Goal: Task Accomplishment & Management: Manage account settings

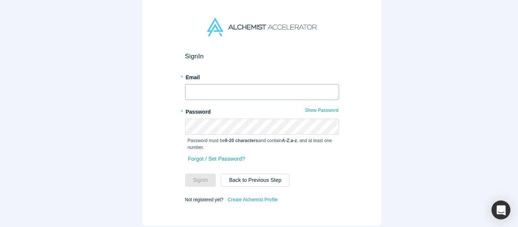
click at [218, 88] on input "text" at bounding box center [262, 92] width 154 height 16
type input "mich@alchemistaccelerator.com"
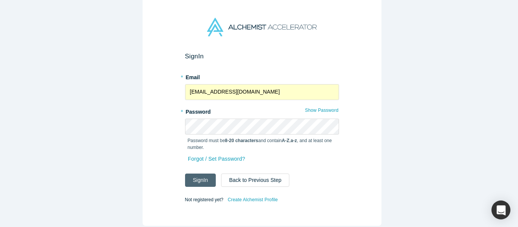
click at [200, 180] on button "Sign In" at bounding box center [200, 180] width 31 height 13
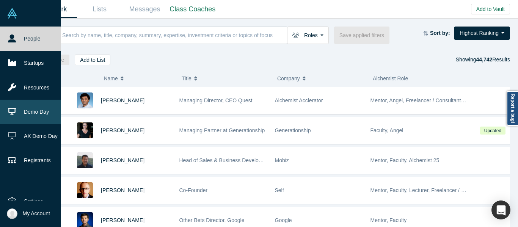
click at [35, 114] on link "Demo Day" at bounding box center [33, 112] width 67 height 24
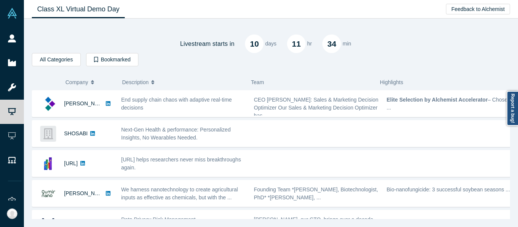
click at [439, 46] on div "Livestream starts in 10 days 11 hr 34 min" at bounding box center [271, 38] width 479 height 29
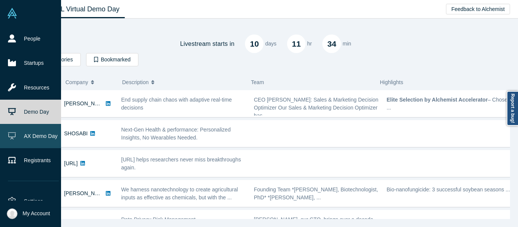
click at [33, 138] on link "AX Demo Day" at bounding box center [33, 136] width 67 height 24
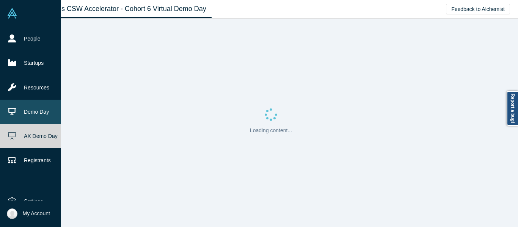
click at [31, 116] on link "Demo Day" at bounding box center [33, 112] width 67 height 24
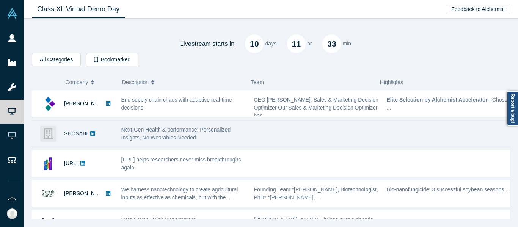
click at [234, 136] on div "Next-Gen Health & performance: Personalized Insights, No Wearables Needed." at bounding box center [183, 134] width 125 height 16
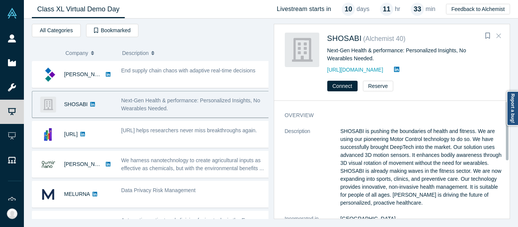
click at [499, 35] on icon "Close" at bounding box center [499, 35] width 5 height 7
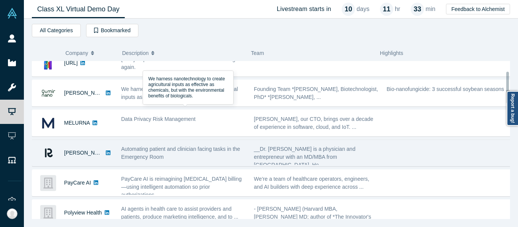
scroll to position [76, 0]
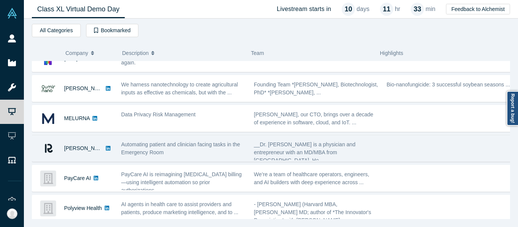
click at [195, 152] on div "Automating patient and clinician facing tasks in the Emergency Room" at bounding box center [183, 149] width 125 height 16
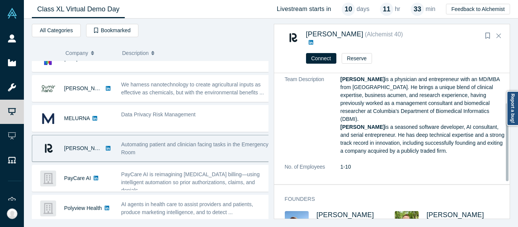
scroll to position [123, 0]
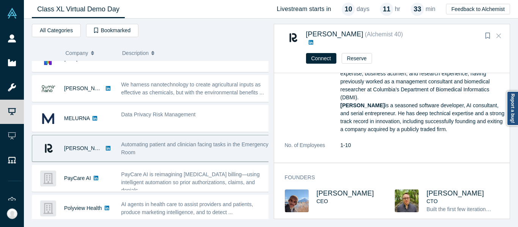
click at [498, 33] on icon "Close" at bounding box center [499, 35] width 5 height 7
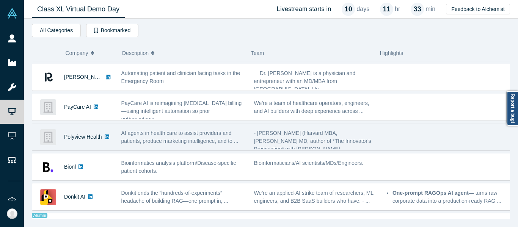
scroll to position [152, 0]
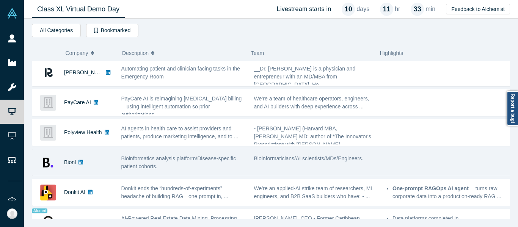
click at [198, 173] on div "Bioinformatics analysis platform/Disease-specific patient cohorts." at bounding box center [183, 163] width 133 height 24
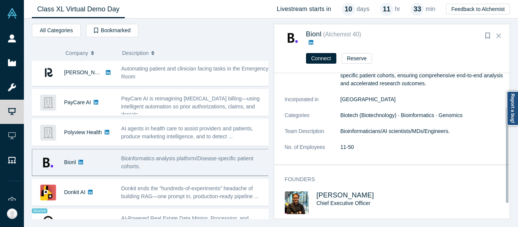
scroll to position [66, 0]
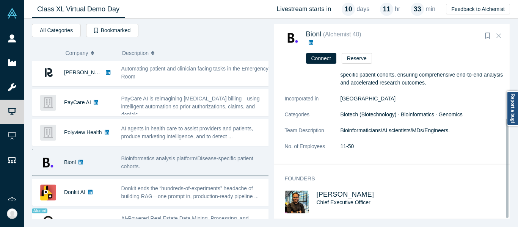
click at [501, 32] on button "Close" at bounding box center [498, 36] width 11 height 12
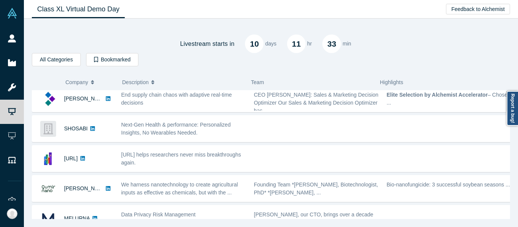
scroll to position [0, 0]
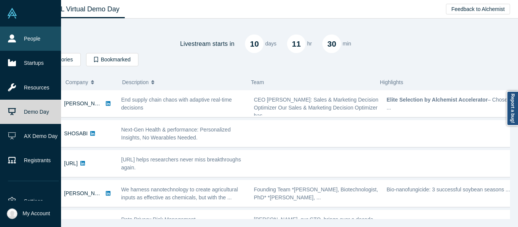
click at [30, 43] on link "People" at bounding box center [33, 39] width 67 height 24
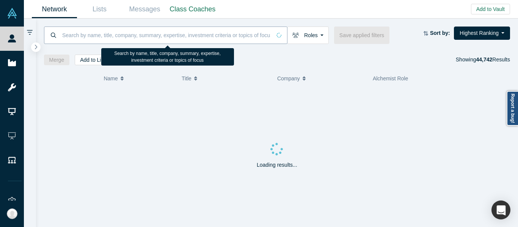
click at [149, 35] on input at bounding box center [166, 35] width 210 height 18
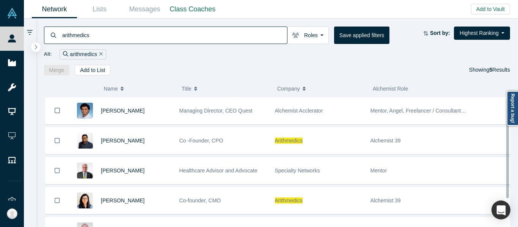
type input "arithmedics"
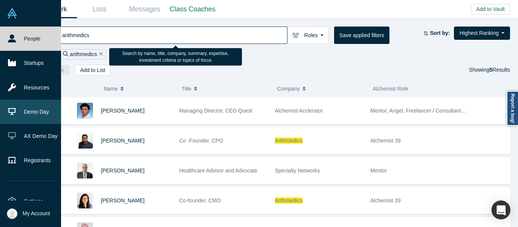
click at [25, 116] on link "Demo Day" at bounding box center [33, 112] width 67 height 24
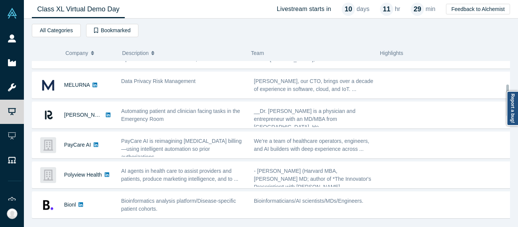
scroll to position [114, 0]
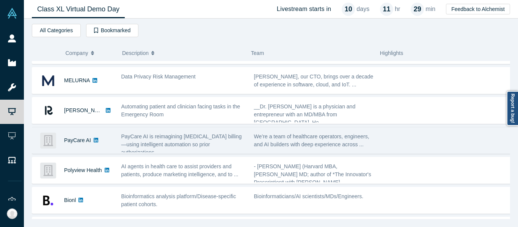
click at [222, 141] on span "PayCare AI is reimagining [MEDICAL_DATA] billing—using intelligent automation s…" at bounding box center [181, 145] width 121 height 22
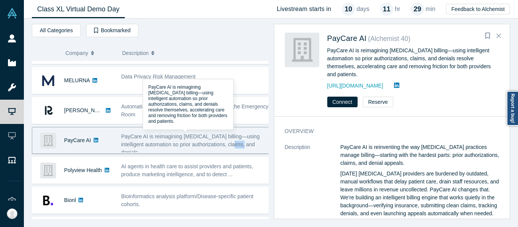
click at [222, 141] on span "PayCare AI is reimagining [MEDICAL_DATA] billing—using intelligent automation s…" at bounding box center [190, 145] width 139 height 22
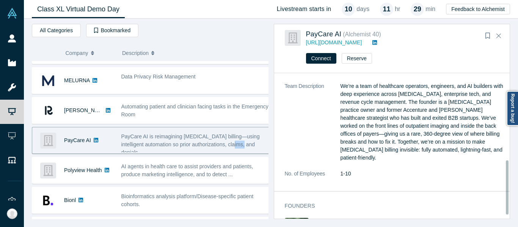
scroll to position [242, 0]
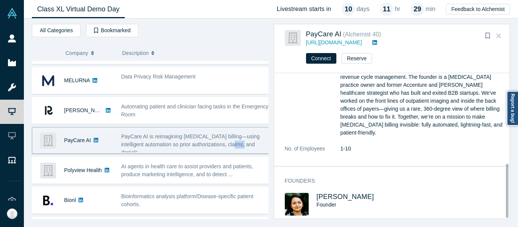
click at [498, 37] on icon "Close" at bounding box center [499, 36] width 5 height 5
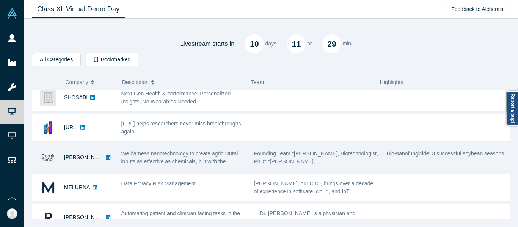
scroll to position [0, 0]
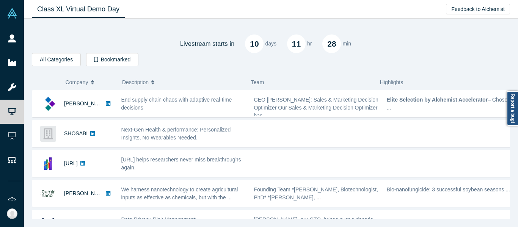
drag, startPoint x: 452, startPoint y: 49, endPoint x: 440, endPoint y: 66, distance: 20.8
click at [452, 49] on div "Livestream starts in 10 days 11 hr 28 min" at bounding box center [271, 38] width 479 height 29
click at [164, 33] on div "Livestream starts in 10 days 11 hr 28 min" at bounding box center [271, 38] width 479 height 29
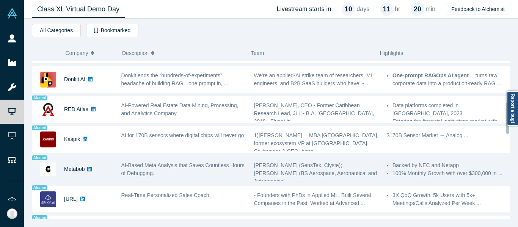
scroll to position [266, 0]
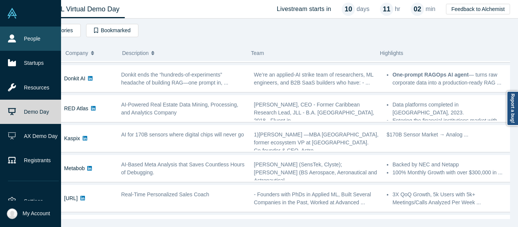
click at [17, 43] on link "People" at bounding box center [33, 39] width 67 height 24
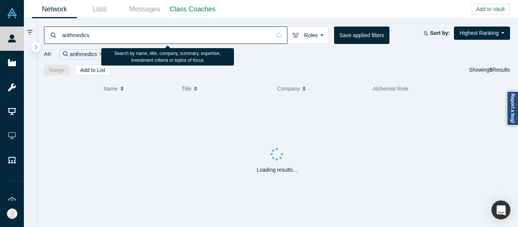
click at [132, 27] on input "arithmedics" at bounding box center [166, 35] width 210 height 18
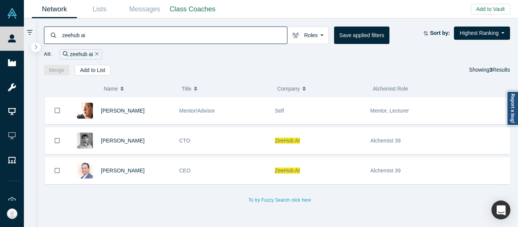
paste input "Jeff Cherkassky"
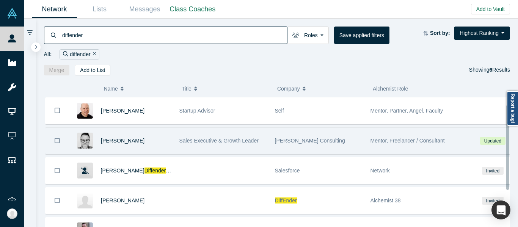
scroll to position [68, 0]
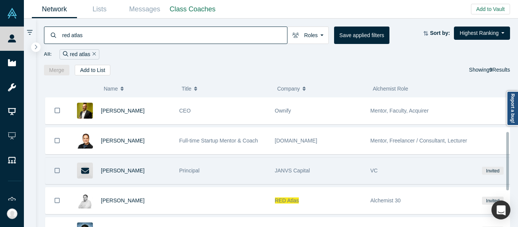
scroll to position [76, 0]
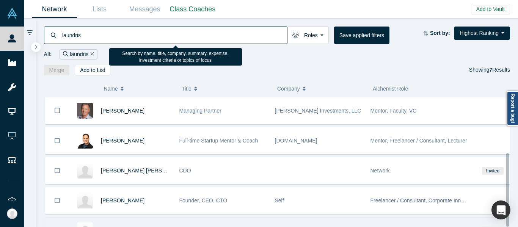
scroll to position [98, 0]
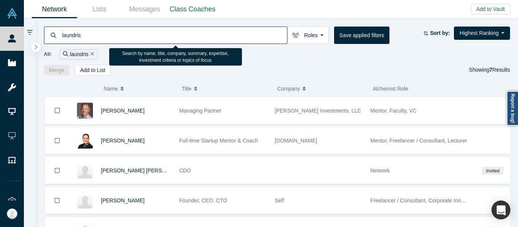
paste input "don@laundris.com"
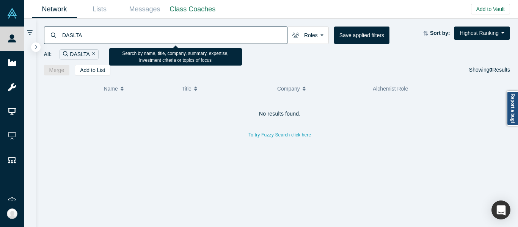
paste input "jon@dsalta.com"
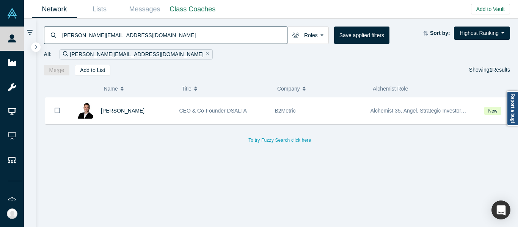
click at [453, 152] on div "Jon Ozdoruk CEO & Co-Founder DSALTA B2Metric Alchemist 35, Angel, Strategic Inv…" at bounding box center [280, 166] width 473 height 136
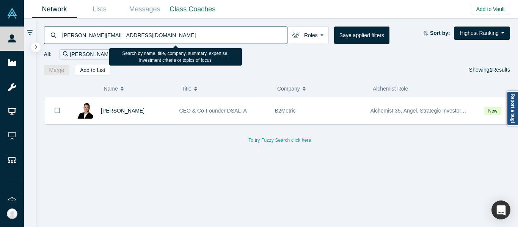
click at [215, 38] on input "jon@dsalta.com" at bounding box center [174, 35] width 226 height 18
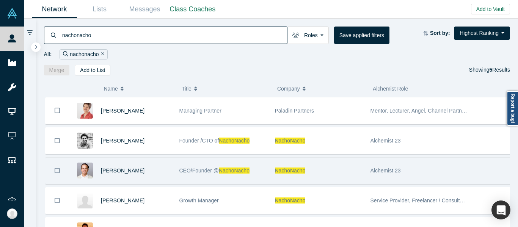
type input "nachonacho"
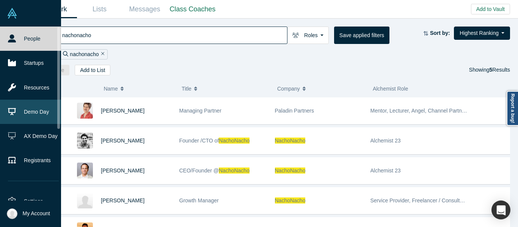
click at [32, 115] on link "Demo Day" at bounding box center [33, 112] width 67 height 24
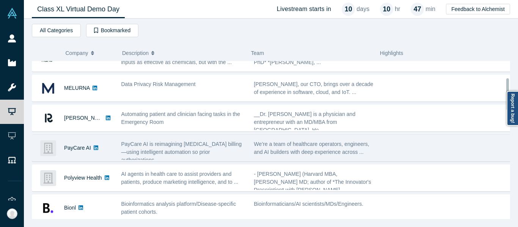
scroll to position [114, 0]
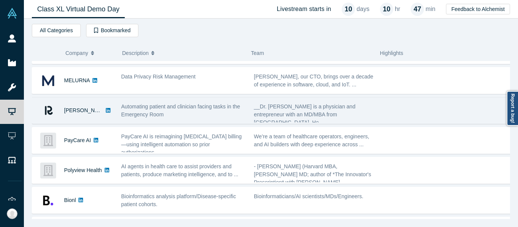
click at [206, 119] on div "Automating patient and clinician facing tasks in the Emergency Room" at bounding box center [183, 111] width 133 height 24
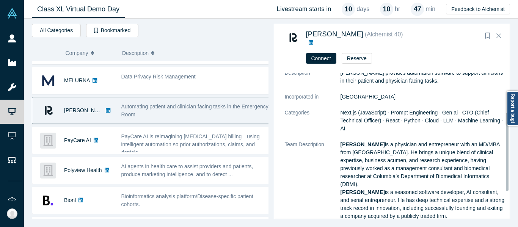
scroll to position [0, 0]
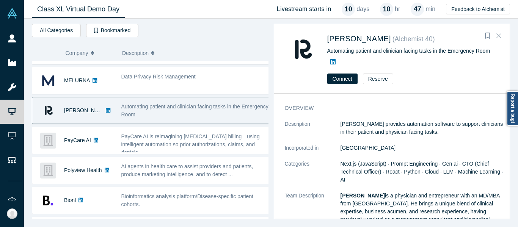
click at [501, 36] on icon "Close" at bounding box center [499, 35] width 5 height 7
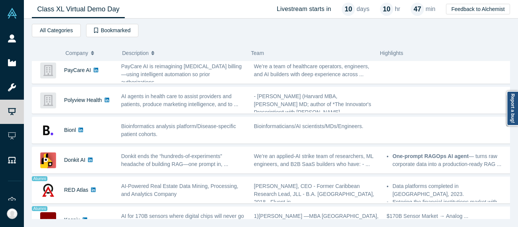
scroll to position [228, 0]
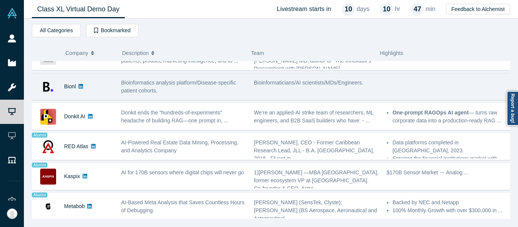
click at [216, 87] on div "Bioinformatics analysis platform/Disease-specific patient cohorts." at bounding box center [183, 87] width 125 height 16
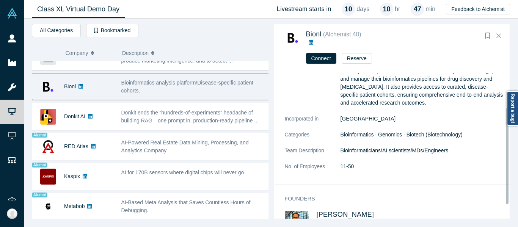
scroll to position [66, 0]
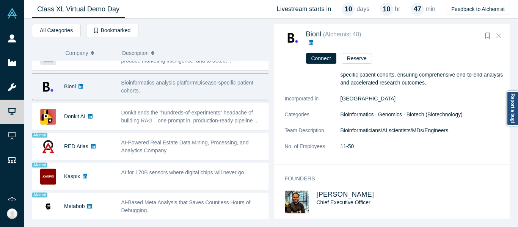
click at [499, 38] on icon "Close" at bounding box center [499, 35] width 5 height 7
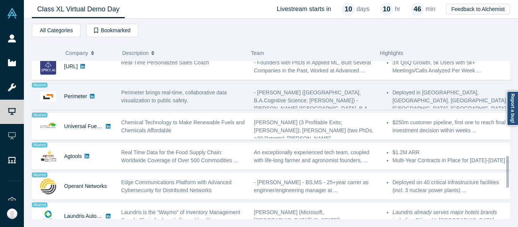
scroll to position [394, 0]
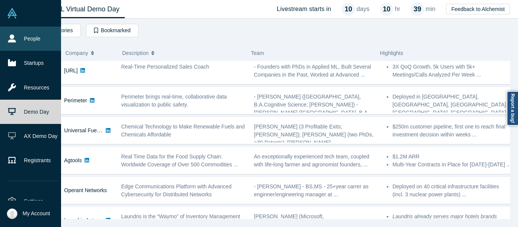
click at [18, 39] on link "People" at bounding box center [33, 39] width 67 height 24
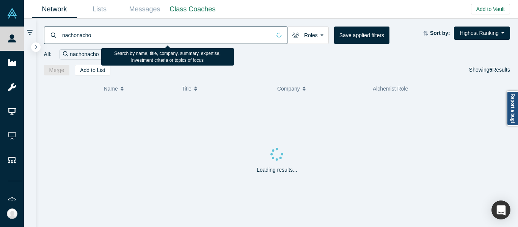
click at [165, 33] on input "nachonacho" at bounding box center [166, 35] width 210 height 18
paste input "idicula@herahealthsolutions.com"
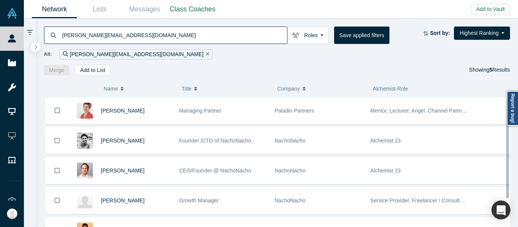
click at [175, 34] on input "idicula@herahealthsolutions.com" at bounding box center [174, 35] width 226 height 18
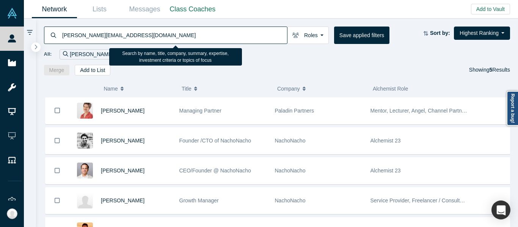
click at [77, 35] on input "idicula@herahealthsolutions.com" at bounding box center [174, 35] width 226 height 18
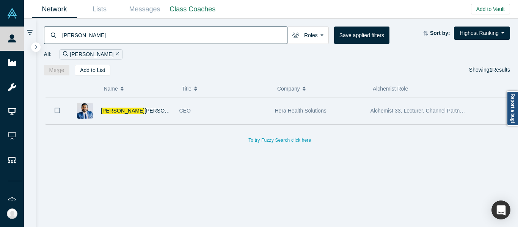
type input "idicula"
click at [336, 112] on div "Hera Health Solutions" at bounding box center [319, 111] width 88 height 26
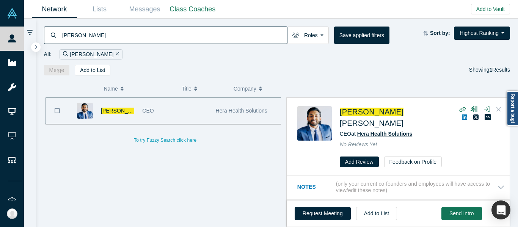
click at [385, 131] on span "Hera Health Solutions" at bounding box center [385, 134] width 55 height 6
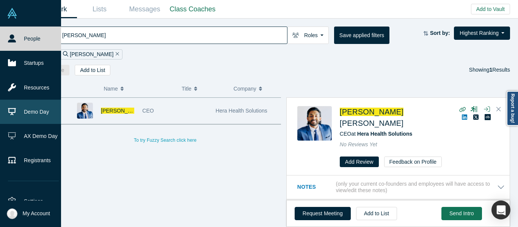
click at [26, 112] on link "Demo Day" at bounding box center [33, 112] width 67 height 24
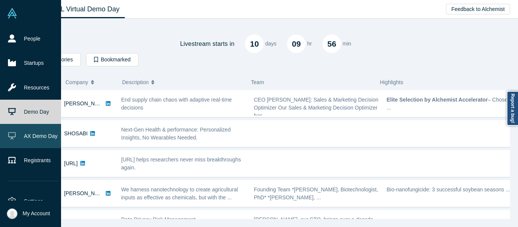
click at [33, 138] on link "AX Demo Day" at bounding box center [33, 136] width 67 height 24
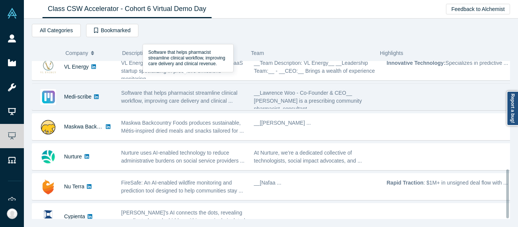
scroll to position [351, 0]
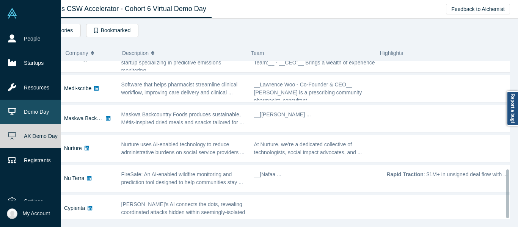
click at [17, 108] on link "Demo Day" at bounding box center [33, 112] width 67 height 24
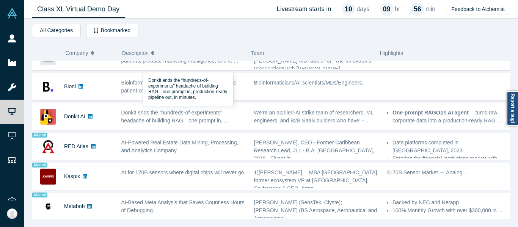
scroll to position [20, 0]
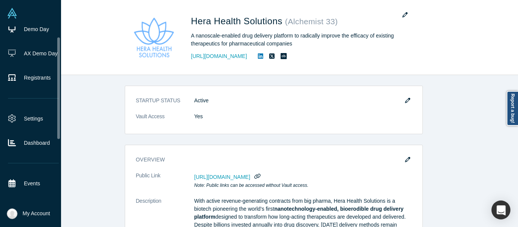
scroll to position [123, 0]
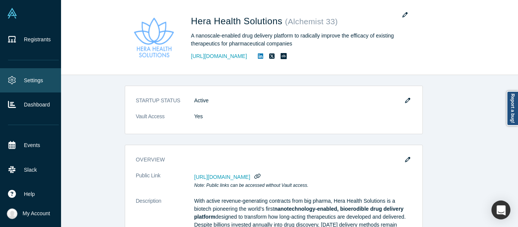
click at [28, 81] on link "Settings" at bounding box center [33, 80] width 67 height 24
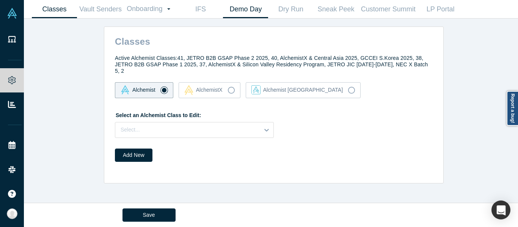
click at [240, 9] on link "Demo Day" at bounding box center [245, 9] width 45 height 18
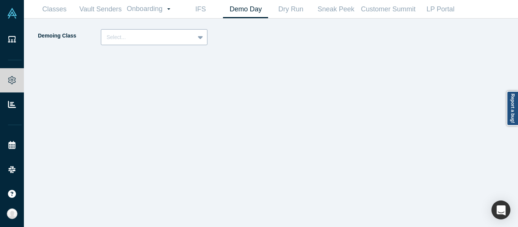
click at [175, 39] on div at bounding box center [148, 37] width 83 height 9
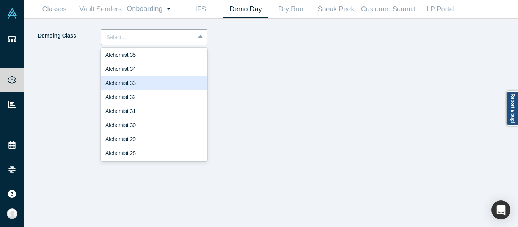
scroll to position [114, 0]
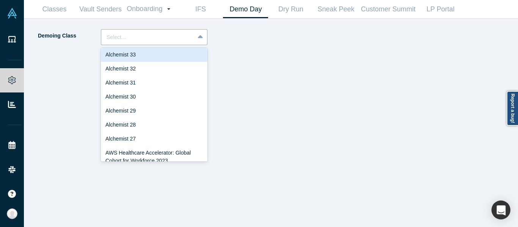
click at [139, 56] on div "Alchemist 33" at bounding box center [154, 55] width 107 height 14
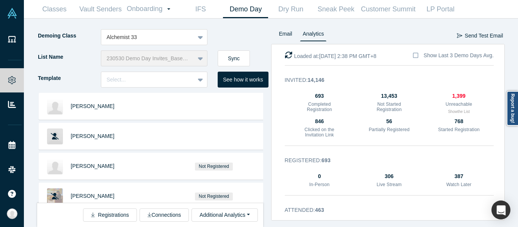
click at [199, 59] on div "230530 Demo Day Invites_Base List" at bounding box center [154, 58] width 107 height 16
click at [199, 58] on div "230530 Demo Day Invites_Base List" at bounding box center [154, 58] width 107 height 16
click at [198, 80] on icon at bounding box center [200, 80] width 5 height 8
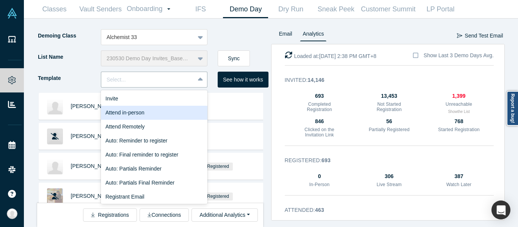
click at [242, 33] on div "Demoing Class Alchemist 33" at bounding box center [154, 39] width 234 height 21
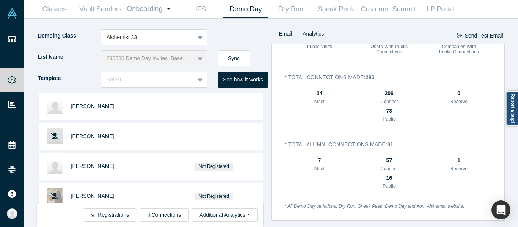
click at [158, 60] on div "230530 Demo Day Invites_Base List" at bounding box center [154, 58] width 107 height 16
click at [197, 63] on div "230530 Demo Day Invites_Base List" at bounding box center [154, 58] width 107 height 16
click at [202, 80] on icon at bounding box center [200, 80] width 5 height 8
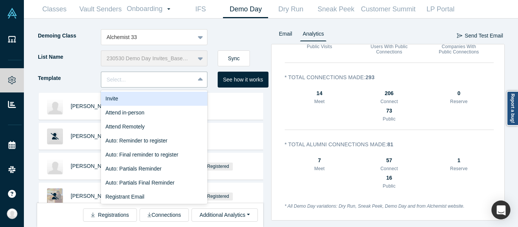
click at [249, 28] on div "Demoing Class Alchemist 33 List Name 230530 Demo Day Invites_Base List Sync Tem…" at bounding box center [271, 123] width 484 height 209
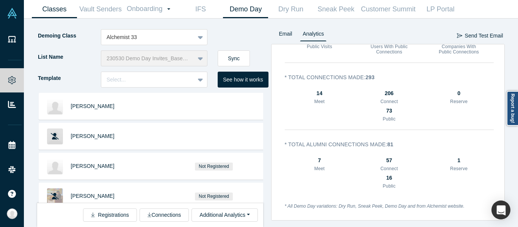
click at [57, 7] on link "Classes" at bounding box center [54, 9] width 45 height 18
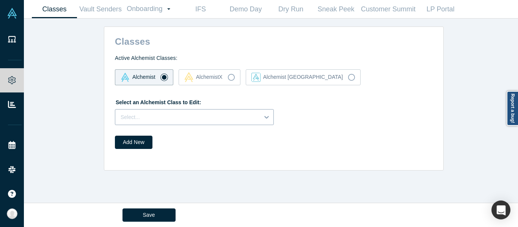
click at [260, 115] on div at bounding box center [267, 117] width 14 height 14
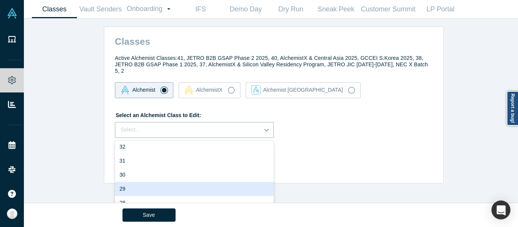
scroll to position [114, 0]
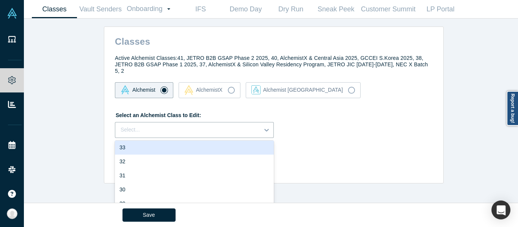
click at [150, 147] on div "33" at bounding box center [194, 148] width 159 height 14
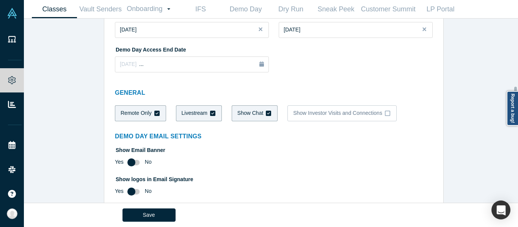
scroll to position [592, 0]
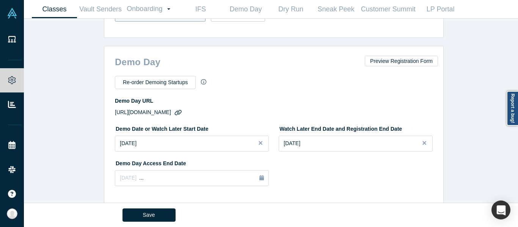
click at [182, 110] on icon "button" at bounding box center [178, 113] width 7 height 6
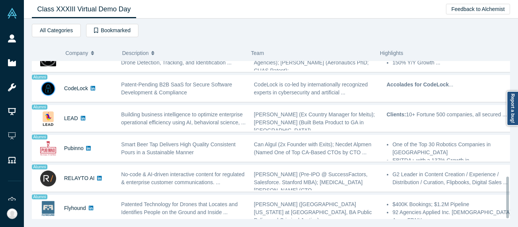
scroll to position [441, 0]
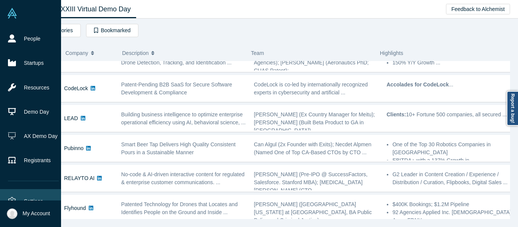
click at [32, 198] on link "Settings" at bounding box center [33, 201] width 67 height 24
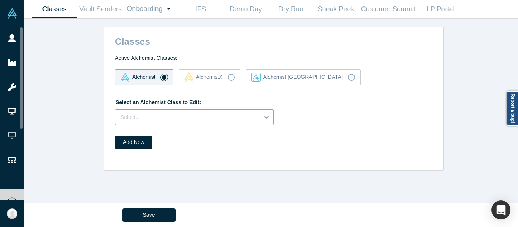
click at [193, 120] on div at bounding box center [188, 117] width 134 height 9
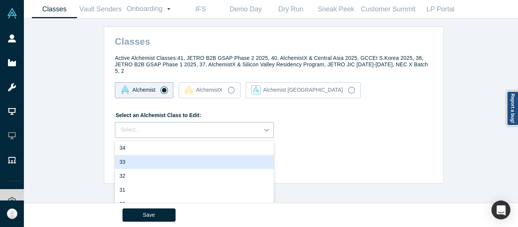
scroll to position [76, 0]
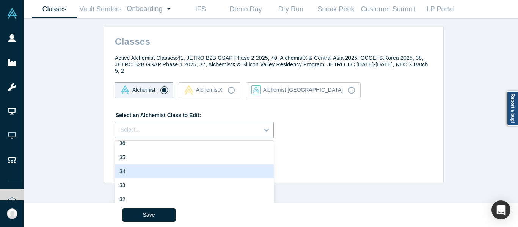
click at [134, 165] on div "34" at bounding box center [194, 172] width 159 height 14
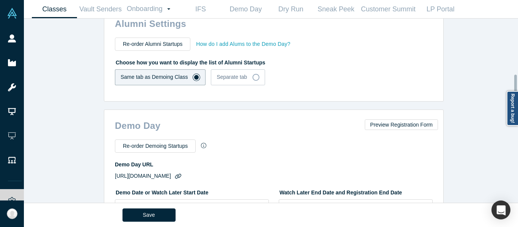
scroll to position [569, 0]
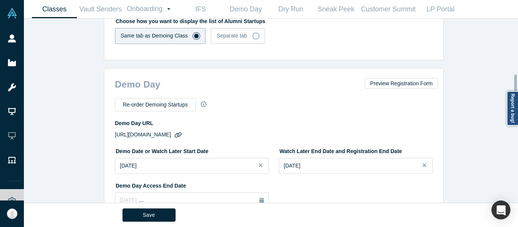
click at [183, 130] on button "button" at bounding box center [178, 135] width 10 height 10
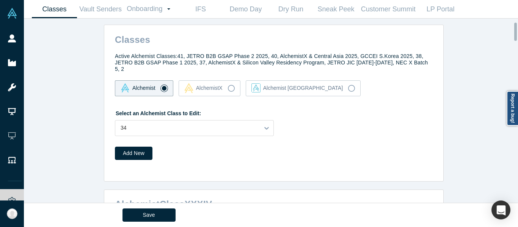
scroll to position [0, 0]
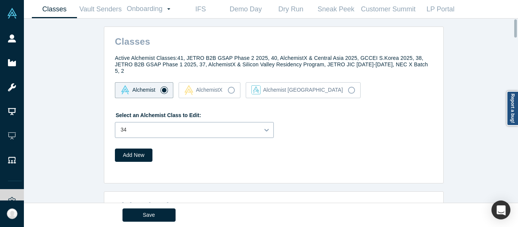
click at [211, 122] on div "34" at bounding box center [194, 130] width 159 height 16
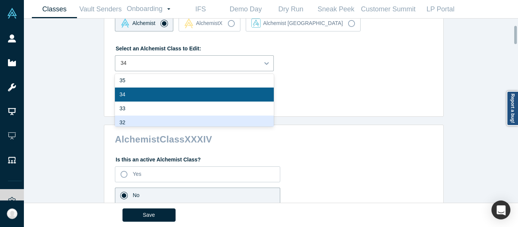
scroll to position [76, 0]
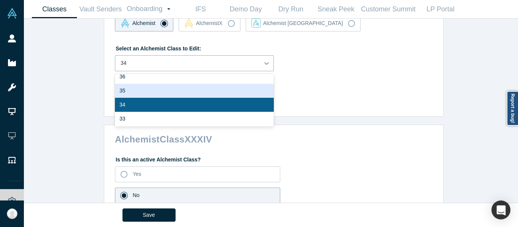
click at [142, 85] on div "35" at bounding box center [194, 91] width 159 height 14
type input "https://youtu.be/sE8h8TL0134"
type input "https://www.youtube.com/watch?v=JGraKuMF254"
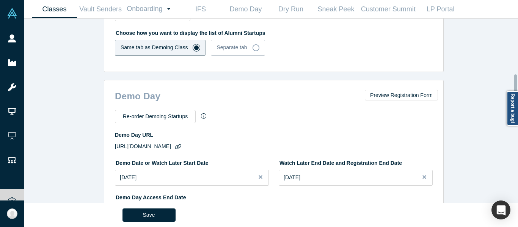
scroll to position [560, 0]
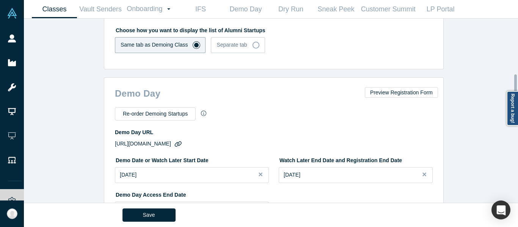
click at [182, 141] on icon "button" at bounding box center [178, 144] width 7 height 6
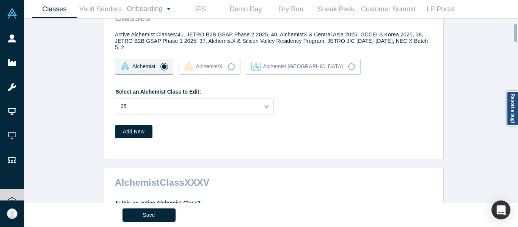
scroll to position [0, 0]
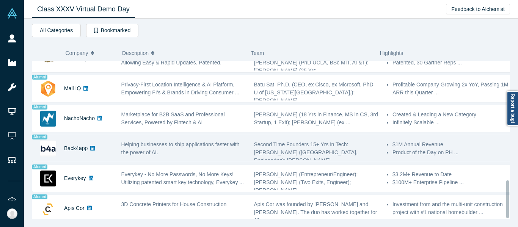
scroll to position [501, 0]
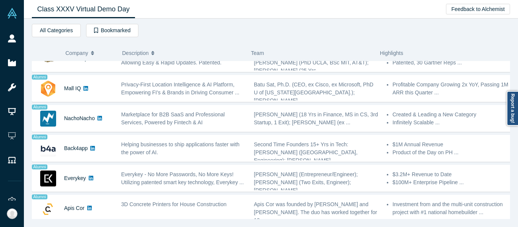
drag, startPoint x: 425, startPoint y: 35, endPoint x: 423, endPoint y: 38, distance: 4.6
click at [425, 35] on div "All Categories Artificial Intelligence Generative AI AI Enterprise AI (Artifici…" at bounding box center [271, 32] width 479 height 16
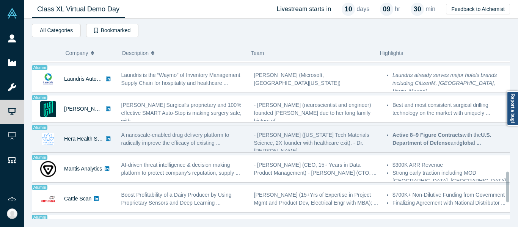
scroll to position [569, 0]
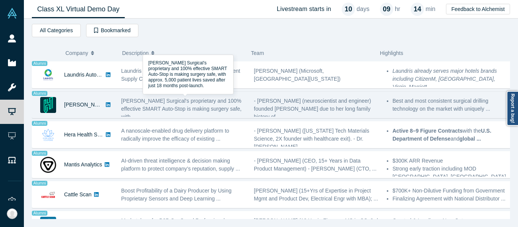
click at [185, 107] on span "Hubly Surgical's proprietary and 100% effective SMART Auto-Stop is making surge…" at bounding box center [181, 109] width 120 height 22
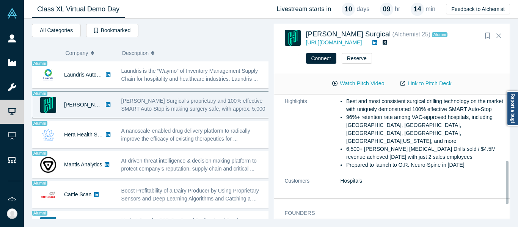
scroll to position [231, 0]
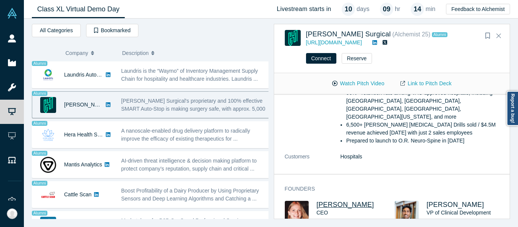
click at [334, 201] on span "[PERSON_NAME]" at bounding box center [346, 205] width 58 height 8
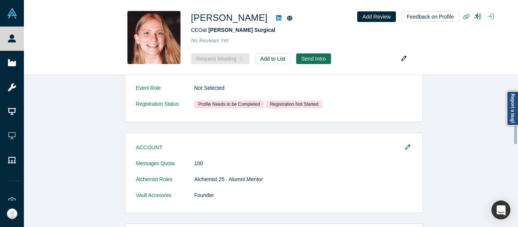
scroll to position [269, 0]
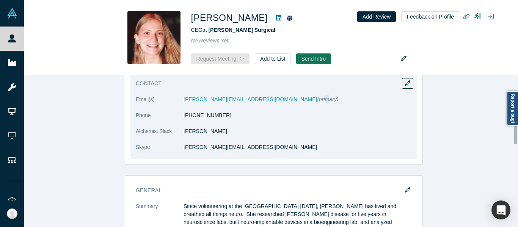
drag, startPoint x: 250, startPoint y: 99, endPoint x: 178, endPoint y: 105, distance: 72.7
click at [235, 102] on dd "casey@hublysurgical.com (primary)" at bounding box center [298, 100] width 228 height 8
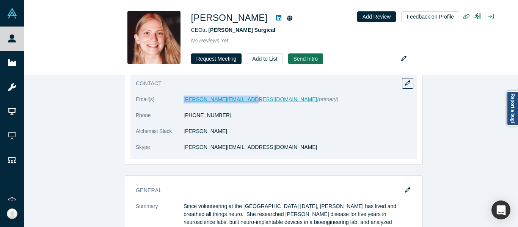
drag, startPoint x: 172, startPoint y: 103, endPoint x: 240, endPoint y: 101, distance: 68.0
click at [240, 101] on dl "Email(s) casey@hublysurgical.com (primary) Phone (703) 798-6332 Alchemist Slack…" at bounding box center [274, 128] width 276 height 64
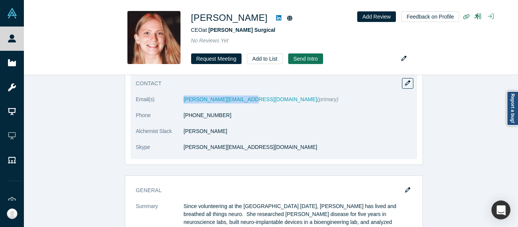
drag, startPoint x: 190, startPoint y: 109, endPoint x: 241, endPoint y: 105, distance: 51.0
click at [241, 105] on dl "Email(s) casey@hublysurgical.com (primary) Phone (703) 798-6332 Alchemist Slack…" at bounding box center [274, 128] width 276 height 64
copy dl "casey@hublysurgical.com"
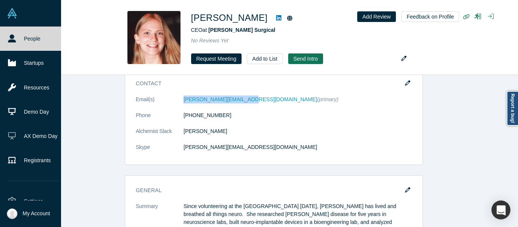
click at [20, 38] on link "People" at bounding box center [33, 39] width 67 height 24
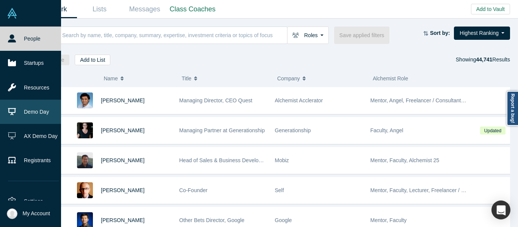
click at [16, 108] on icon at bounding box center [12, 112] width 8 height 8
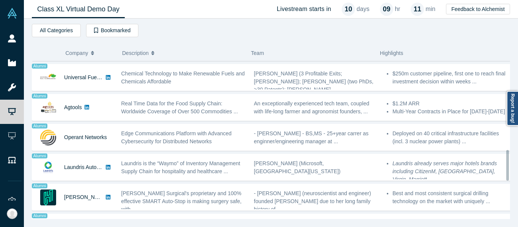
scroll to position [531, 0]
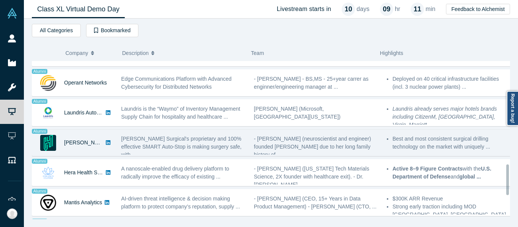
click at [167, 140] on span "[PERSON_NAME] Surgical's proprietary and 100% effective SMART Auto-Stop is maki…" at bounding box center [181, 147] width 120 height 22
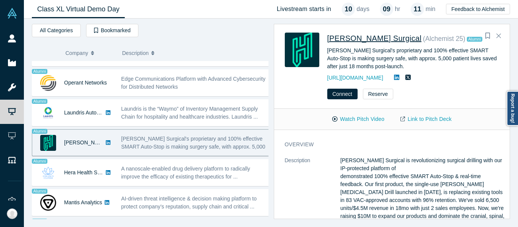
click at [359, 38] on span "[PERSON_NAME] Surgical" at bounding box center [375, 38] width 95 height 8
click at [497, 33] on icon "Close" at bounding box center [499, 35] width 5 height 7
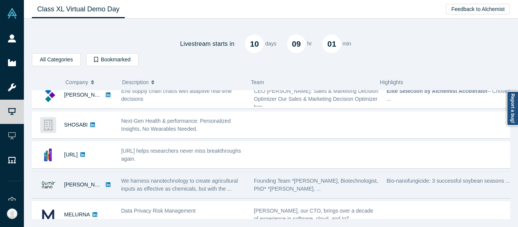
scroll to position [0, 0]
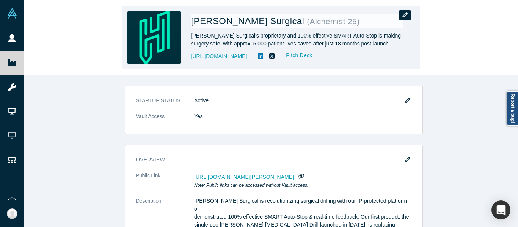
click at [407, 18] on button "button" at bounding box center [405, 15] width 11 height 11
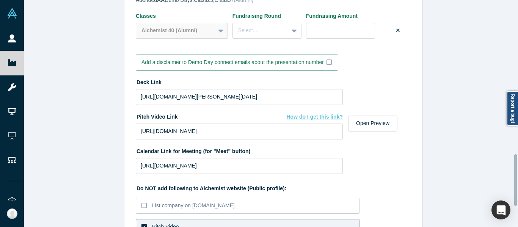
scroll to position [683, 0]
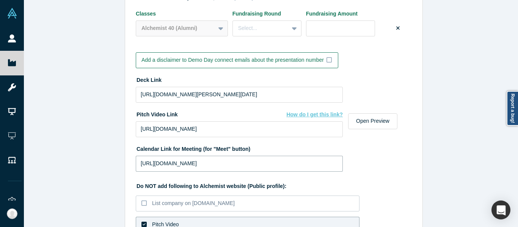
drag, startPoint x: 267, startPoint y: 167, endPoint x: 133, endPoint y: 165, distance: 134.0
click at [136, 165] on input "[URL][DOMAIN_NAME]" at bounding box center [239, 164] width 207 height 16
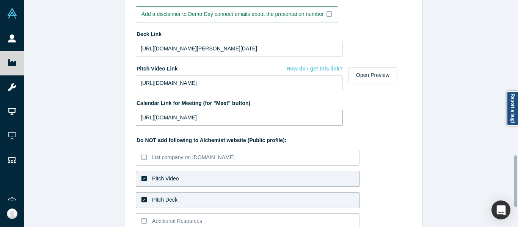
scroll to position [774, 0]
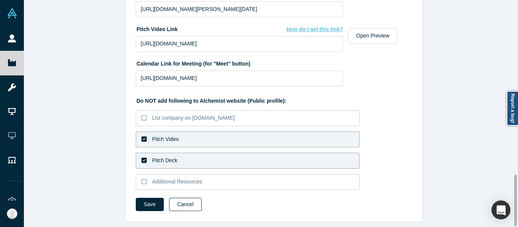
click at [177, 198] on button "Cancel" at bounding box center [185, 204] width 33 height 13
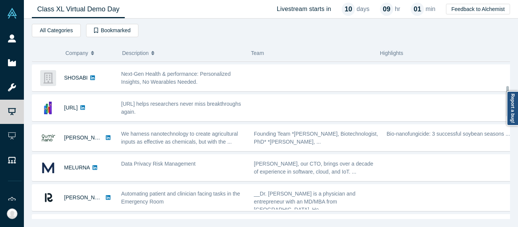
scroll to position [6, 0]
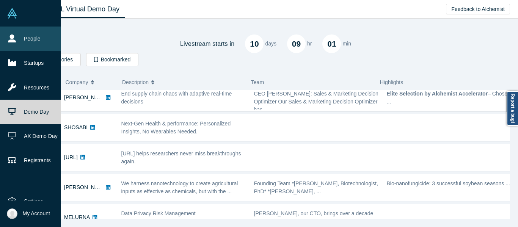
drag, startPoint x: 13, startPoint y: 38, endPoint x: 42, endPoint y: 41, distance: 29.8
click at [13, 38] on icon at bounding box center [12, 39] width 8 height 8
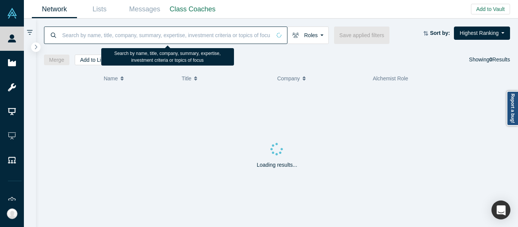
click at [172, 36] on input at bounding box center [166, 35] width 210 height 18
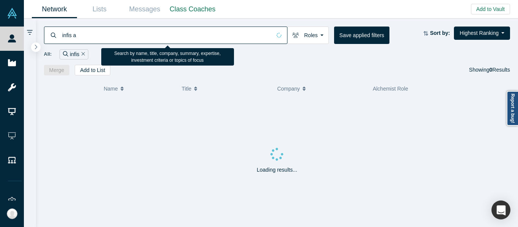
type input "infis ai"
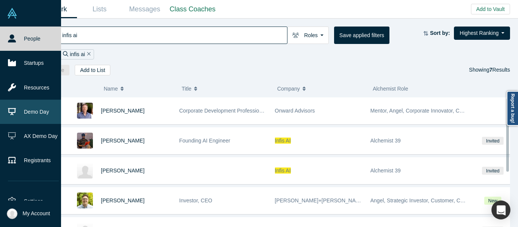
click at [30, 111] on link "Demo Day" at bounding box center [33, 112] width 67 height 24
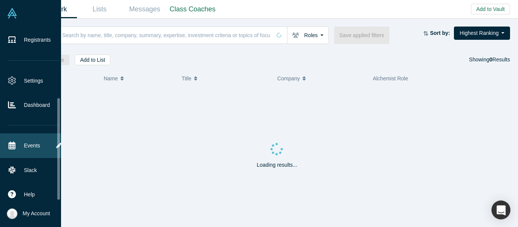
scroll to position [123, 0]
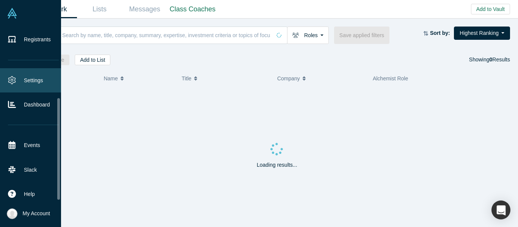
click at [35, 81] on link "Settings" at bounding box center [33, 80] width 67 height 24
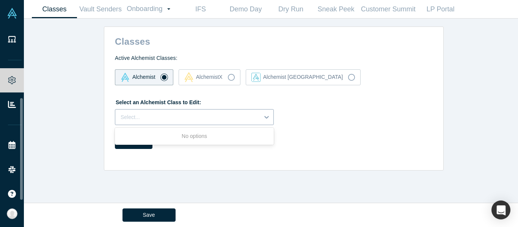
click at [215, 110] on div "Select..." at bounding box center [194, 117] width 159 height 16
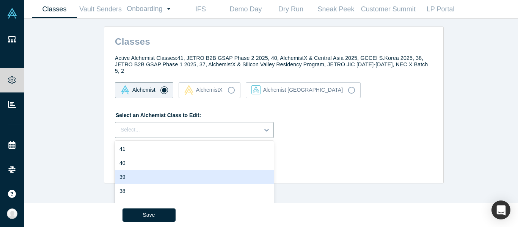
click at [181, 170] on div "39" at bounding box center [194, 177] width 159 height 14
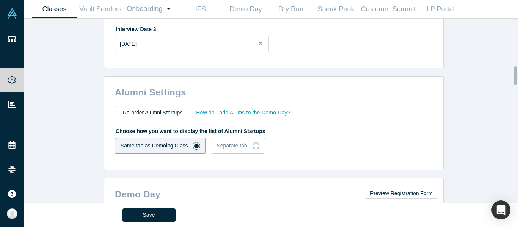
scroll to position [531, 0]
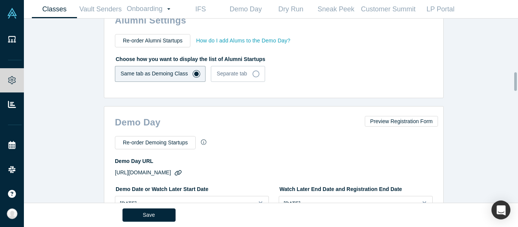
click at [183, 168] on button "button" at bounding box center [178, 173] width 10 height 10
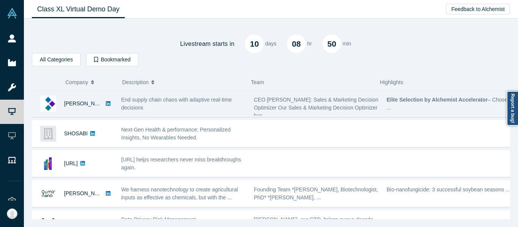
click at [215, 110] on div "End supply chain chaos with adaptive real-time decisions" at bounding box center [183, 104] width 125 height 16
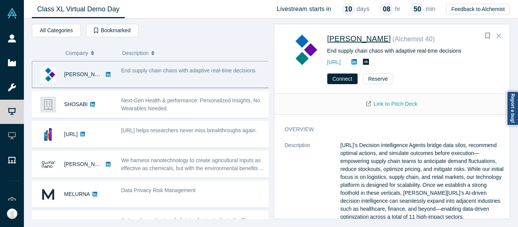
click at [345, 38] on span "[PERSON_NAME]" at bounding box center [360, 39] width 64 height 8
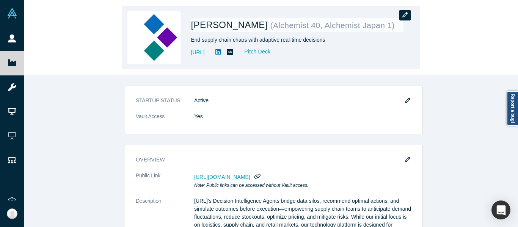
click at [402, 11] on button "button" at bounding box center [405, 15] width 11 height 11
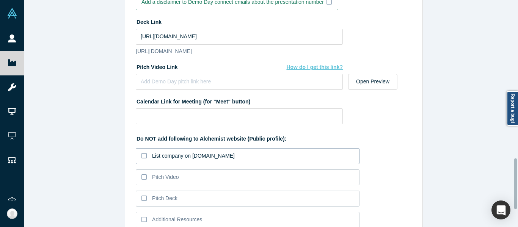
scroll to position [744, 0]
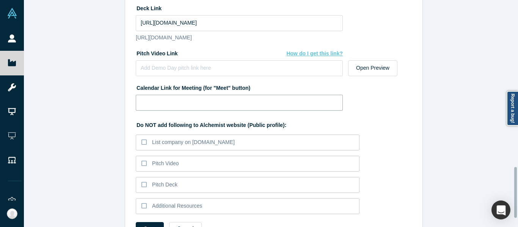
click at [233, 110] on input at bounding box center [239, 103] width 207 height 16
paste input "[URL][DOMAIN_NAME]"
type input "[URL][DOMAIN_NAME]"
click at [390, 125] on div "Do NOT add following to Alchemist website (Public profile): List company on [DO…" at bounding box center [274, 166] width 276 height 101
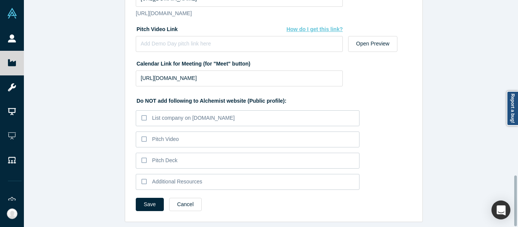
scroll to position [782, 0]
click at [147, 202] on button "Save" at bounding box center [150, 204] width 28 height 13
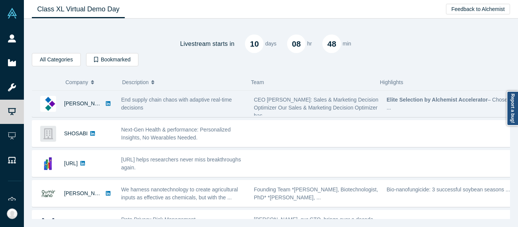
click at [209, 100] on span "End supply chain chaos with adaptive real-time decisions" at bounding box center [176, 104] width 111 height 14
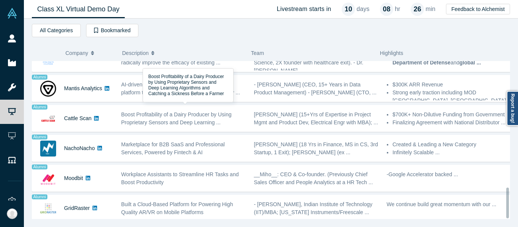
scroll to position [651, 0]
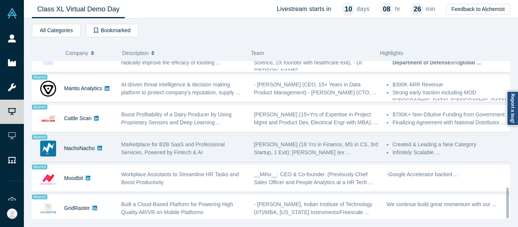
click at [187, 147] on div "Marketplace for B2B SaaS and Professional Services, Powered by Fintech & AI" at bounding box center [183, 149] width 125 height 16
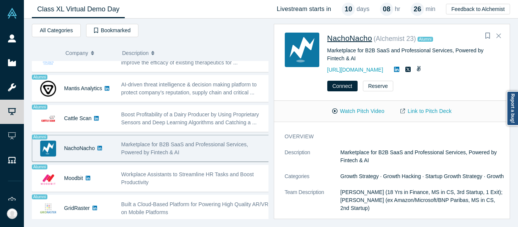
click at [360, 41] on span "NachoNacho" at bounding box center [350, 38] width 45 height 8
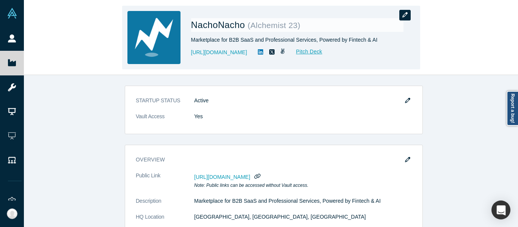
click at [403, 16] on icon "button" at bounding box center [405, 14] width 5 height 5
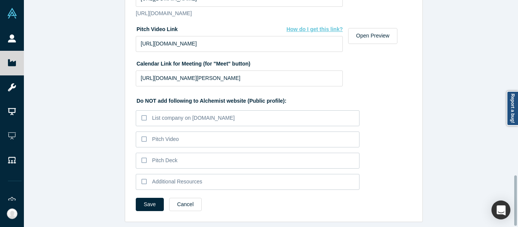
scroll to position [755, 0]
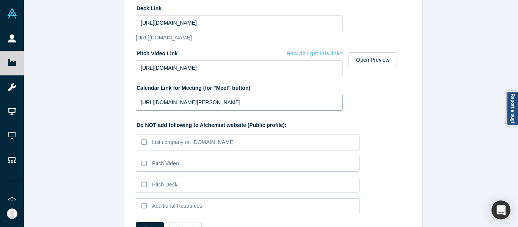
click at [317, 111] on input "[URL][DOMAIN_NAME][PERSON_NAME]" at bounding box center [239, 103] width 207 height 16
paste input
type input "https://calendly.com/sanjaygoel/30-minute-nachonacho-sanjay-goel"
click at [272, 20] on input "https://drive.google.com/file/d/1btI-aCh6PlbWZmqoVizE1Xo5Z37cEGtX/view?usp=driv…" at bounding box center [239, 23] width 207 height 16
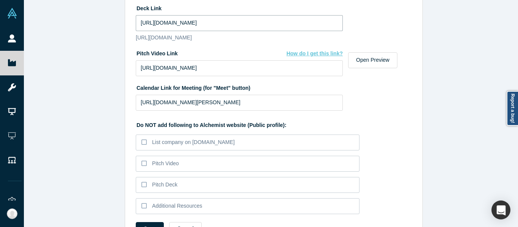
paste input "W35mXtfH_gwM5WNUD93WAjzQjkyFH5CJ/view?usp=sharing"
type input "https://drive.google.com/file/d/1W35mXtfH_gwM5WNUD93WAjzQjkyFH5CJ/view?usp=shar…"
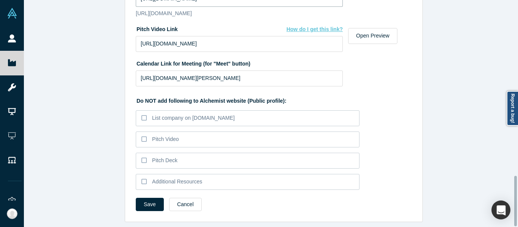
scroll to position [793, 0]
click at [142, 200] on button "Save" at bounding box center [150, 204] width 28 height 13
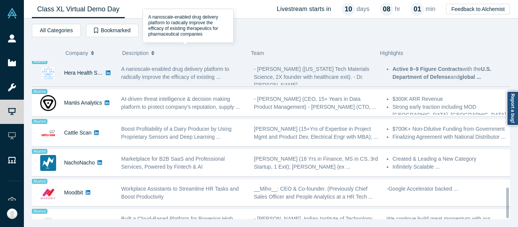
scroll to position [499, 0]
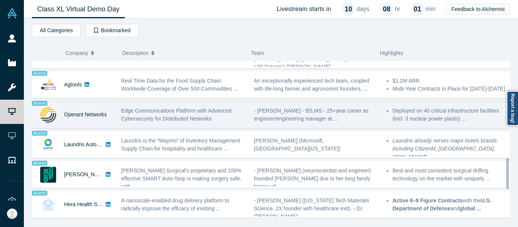
click at [153, 125] on div "Edge Communications Platform with Advanced Cybersecurity for Distributed Networ…" at bounding box center [183, 115] width 133 height 24
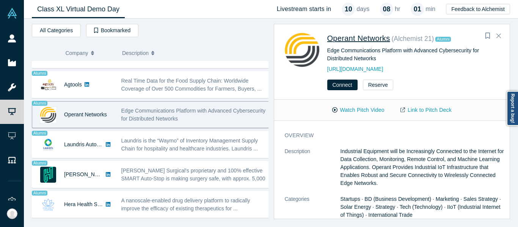
click at [365, 38] on span "Operant Networks" at bounding box center [359, 38] width 63 height 8
click at [498, 35] on icon "Close" at bounding box center [499, 35] width 5 height 7
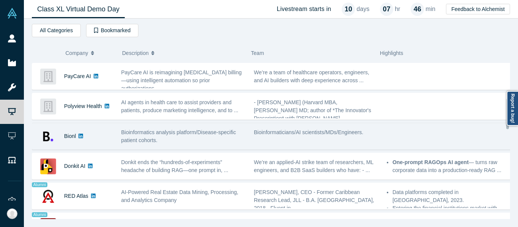
scroll to position [190, 0]
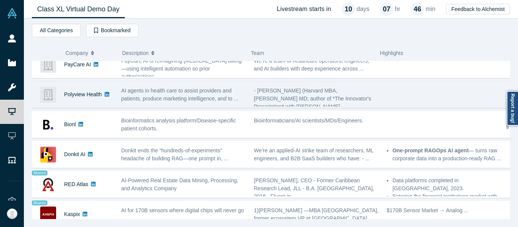
click at [177, 95] on span "AI agents in health care to assist providers and patients, produce marketing in…" at bounding box center [179, 95] width 117 height 14
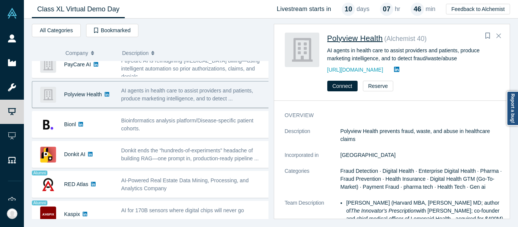
click at [359, 38] on span "Polyview Health" at bounding box center [356, 38] width 56 height 8
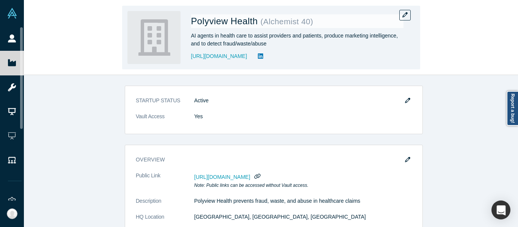
click at [167, 38] on img at bounding box center [154, 37] width 53 height 53
click at [401, 15] on button "button" at bounding box center [405, 15] width 11 height 11
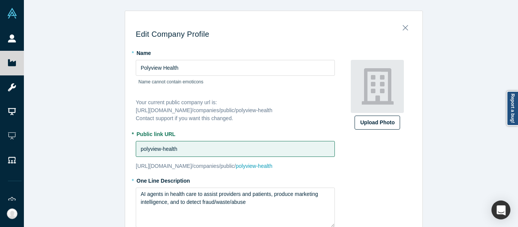
click at [381, 120] on div "Upload Photo" at bounding box center [378, 123] width 34 height 8
click at [0, 0] on input "Upload Photo" at bounding box center [0, 0] width 0 height 0
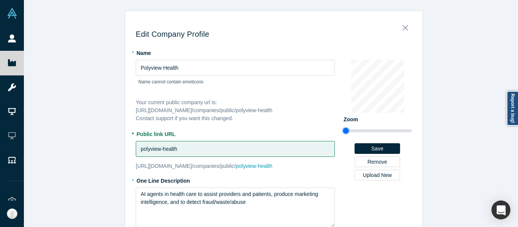
drag, startPoint x: 345, startPoint y: 131, endPoint x: 329, endPoint y: 129, distance: 16.4
click at [343, 133] on input "range" at bounding box center [377, 130] width 69 height 9
type input "0.75"
drag, startPoint x: 343, startPoint y: 131, endPoint x: 296, endPoint y: 131, distance: 46.3
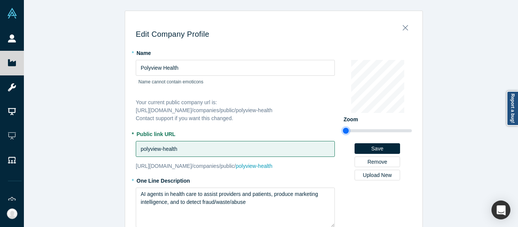
click at [343, 132] on input "range" at bounding box center [377, 130] width 69 height 9
click at [479, 84] on div "Edit Company Profile * Name Polyview Health Name cannot contain emoticons Your …" at bounding box center [274, 116] width 500 height 233
click at [403, 29] on icon "Close" at bounding box center [405, 28] width 5 height 8
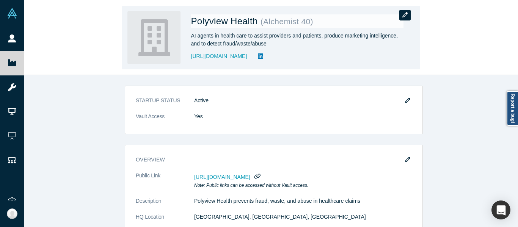
click at [406, 12] on icon "button" at bounding box center [405, 14] width 5 height 5
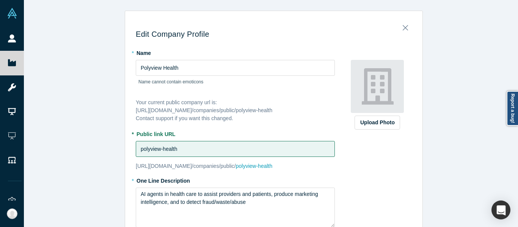
click at [374, 124] on div "Upload Photo" at bounding box center [378, 123] width 34 height 8
click at [0, 0] on input "Upload Photo" at bounding box center [0, 0] width 0 height 0
click at [403, 27] on icon "Close" at bounding box center [405, 28] width 5 height 8
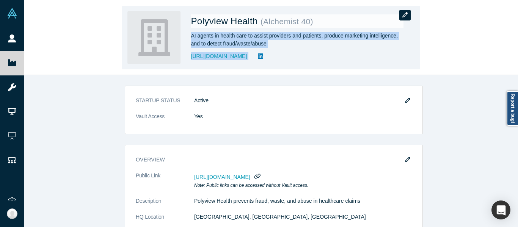
click at [400, 15] on div "Polyview Health ( Alchemist 40 ) AI agents in health care to assist providers a…" at bounding box center [271, 38] width 298 height 64
click at [404, 15] on icon "button" at bounding box center [405, 14] width 5 height 5
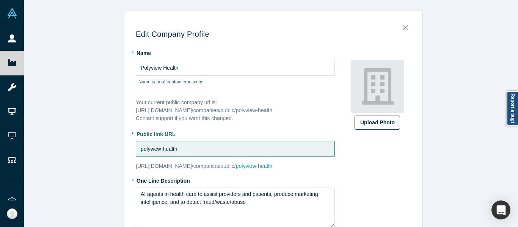
click at [383, 120] on div "Upload Photo" at bounding box center [378, 123] width 34 height 8
click at [0, 0] on input "Upload Photo" at bounding box center [0, 0] width 0 height 0
click at [379, 122] on div "Upload Photo" at bounding box center [378, 123] width 34 height 8
click at [0, 0] on input "Upload Photo" at bounding box center [0, 0] width 0 height 0
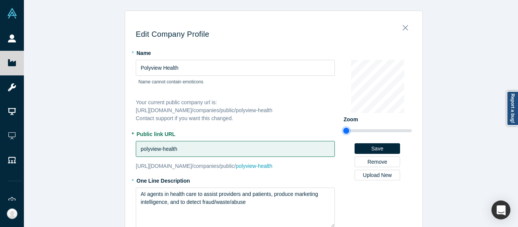
click at [343, 130] on input "range" at bounding box center [377, 130] width 69 height 9
click at [343, 128] on input "range" at bounding box center [377, 130] width 69 height 9
type input "0.98"
click at [348, 131] on input "range" at bounding box center [377, 130] width 69 height 9
click at [390, 147] on button "Save" at bounding box center [378, 148] width 46 height 11
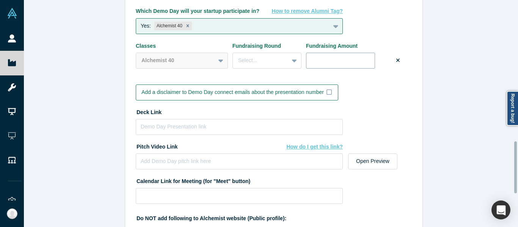
scroll to position [645, 0]
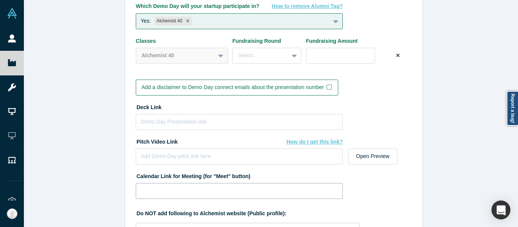
click at [187, 188] on input at bounding box center [239, 191] width 207 height 16
paste input "https://calendly.com/darges-polyviewhealth/30min"
type input "https://calendly.com/darges-polyviewhealth/30min"
click at [205, 124] on input at bounding box center [239, 122] width 207 height 16
click at [174, 117] on input at bounding box center [239, 122] width 207 height 16
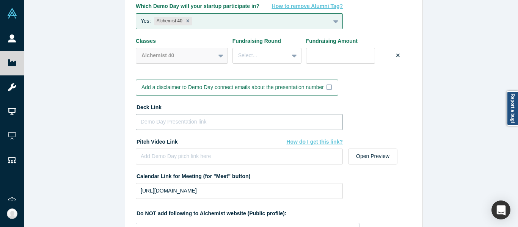
paste input "https://drive.google.com/file/d/1MU7IepBWdvDNK2OuPI-XMAELZ4KNWAvZ/view?usp=shar…"
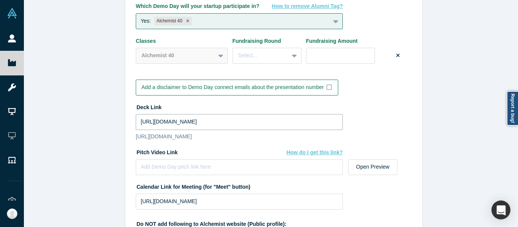
type input "https://drive.google.com/file/d/1MU7IepBWdvDNK2OuPI-XMAELZ4KNWAvZ/view?usp=shar…"
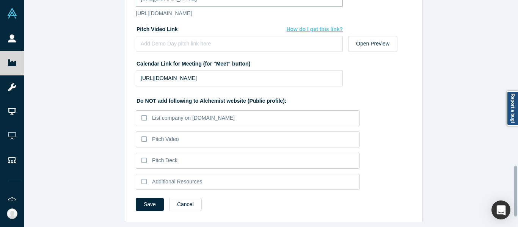
scroll to position [782, 0]
click at [150, 202] on button "Save" at bounding box center [150, 204] width 28 height 13
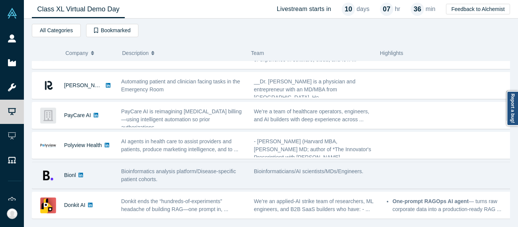
scroll to position [152, 0]
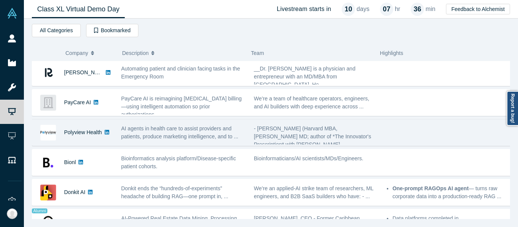
click at [295, 133] on span "- [PERSON_NAME] (Harvard MBA, [PERSON_NAME] MD; author of *The Innovator's Pres…" at bounding box center [312, 137] width 117 height 22
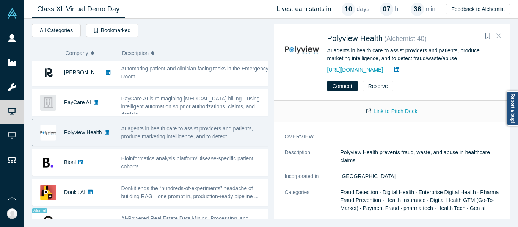
drag, startPoint x: 502, startPoint y: 35, endPoint x: 496, endPoint y: 42, distance: 9.4
click at [502, 35] on button "Close" at bounding box center [498, 36] width 11 height 12
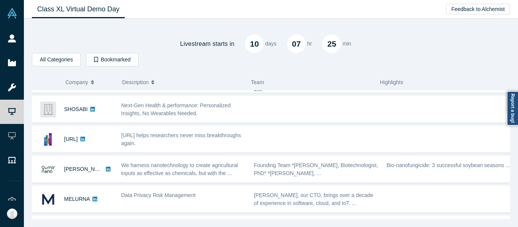
scroll to position [0, 0]
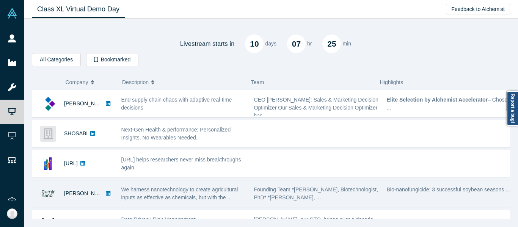
click at [177, 191] on span "We harness nanotechnology to create agricultural inputs as effective as chemica…" at bounding box center [179, 194] width 117 height 14
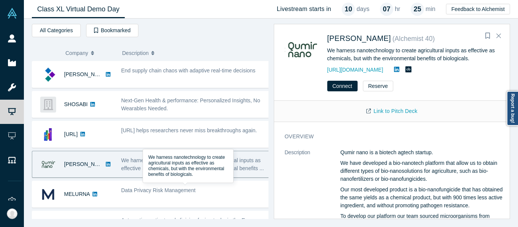
drag, startPoint x: 347, startPoint y: 43, endPoint x: 345, endPoint y: 46, distance: 3.9
click at [348, 43] on span "[PERSON_NAME]" at bounding box center [360, 38] width 64 height 8
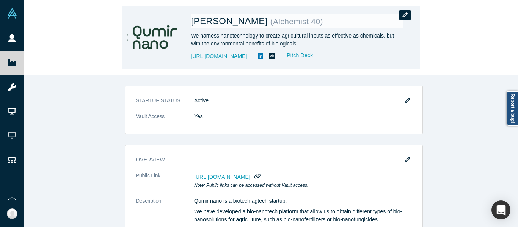
click at [406, 16] on icon "button" at bounding box center [405, 14] width 5 height 5
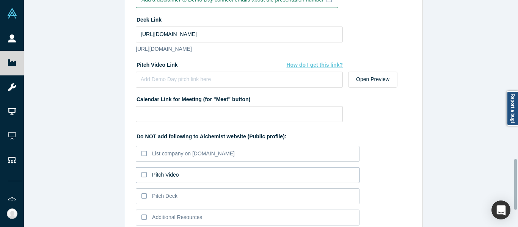
scroll to position [706, 0]
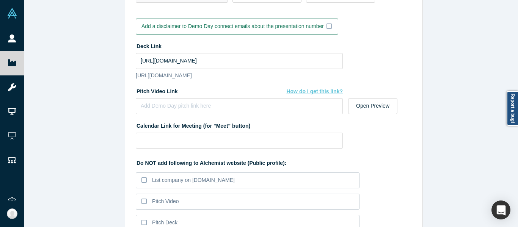
click at [238, 133] on div "Calendar Link for Meeting (for "Meet" button)" at bounding box center [239, 126] width 207 height 13
click at [238, 148] on input at bounding box center [239, 141] width 207 height 16
paste input "https://calendly.com/fciaffone/30min"
type input "https://calendly.com/fciaffone/30min"
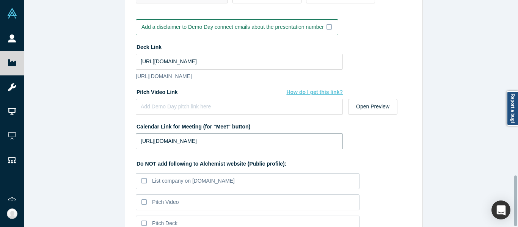
scroll to position [782, 0]
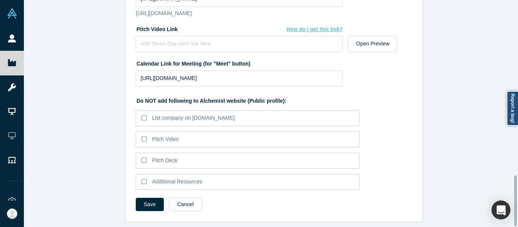
click at [141, 198] on button "Save" at bounding box center [150, 204] width 28 height 13
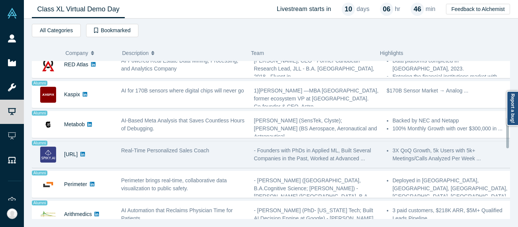
scroll to position [272, 0]
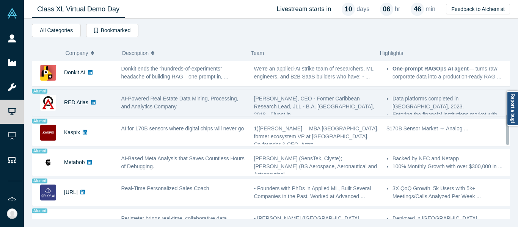
click at [161, 96] on span "AI-Powered Real Estate Data Mining, Processing, and Analytics Company" at bounding box center [179, 103] width 117 height 14
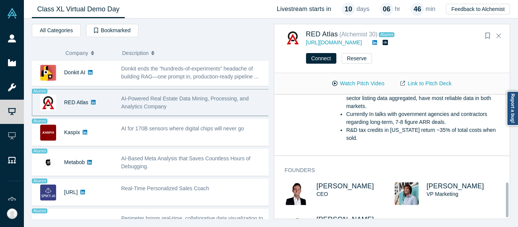
scroll to position [315, 0]
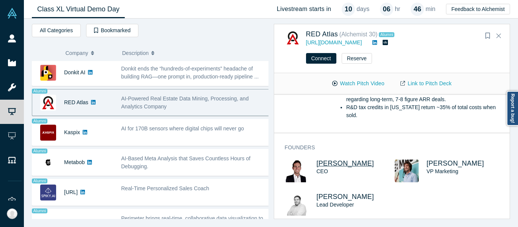
click at [353, 160] on span "[PERSON_NAME]" at bounding box center [346, 164] width 58 height 8
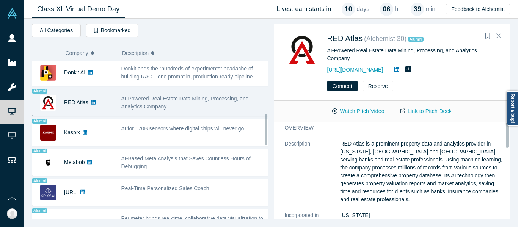
scroll to position [0, 0]
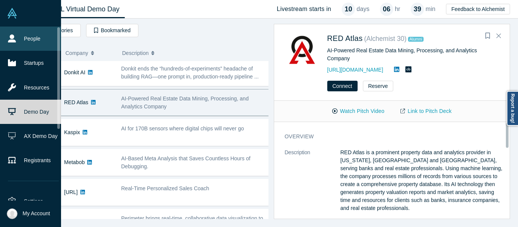
drag, startPoint x: 20, startPoint y: 40, endPoint x: 28, endPoint y: 40, distance: 8.4
click at [20, 40] on link "People" at bounding box center [33, 39] width 67 height 24
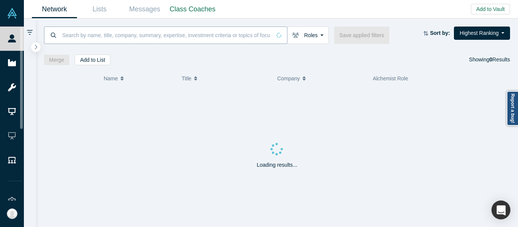
click at [103, 35] on input at bounding box center [166, 35] width 210 height 18
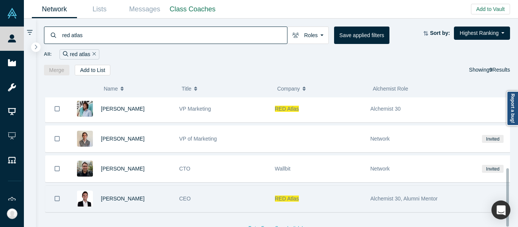
scroll to position [158, 0]
type input "red atlas"
click at [331, 191] on div "RED Atlas" at bounding box center [319, 199] width 88 height 26
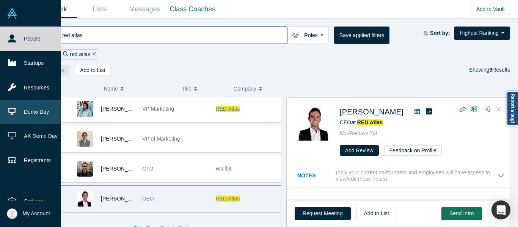
drag, startPoint x: 31, startPoint y: 110, endPoint x: 36, endPoint y: 107, distance: 6.3
click at [31, 110] on link "Demo Day" at bounding box center [33, 112] width 67 height 24
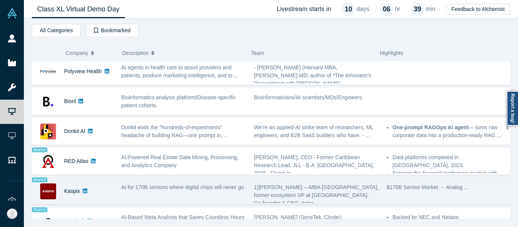
scroll to position [266, 0]
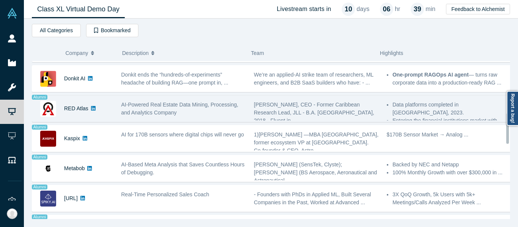
click at [155, 117] on div "AI-Powered Real Estate Data Mining, Processing, and Analytics Company" at bounding box center [183, 109] width 133 height 24
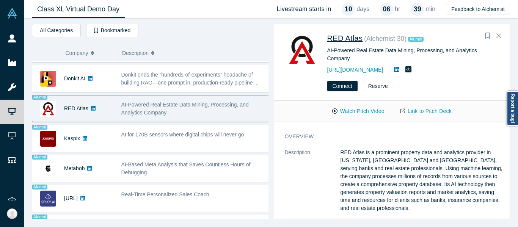
click at [349, 36] on span "RED Atlas" at bounding box center [346, 38] width 36 height 8
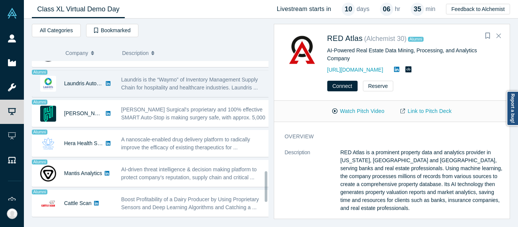
scroll to position [569, 0]
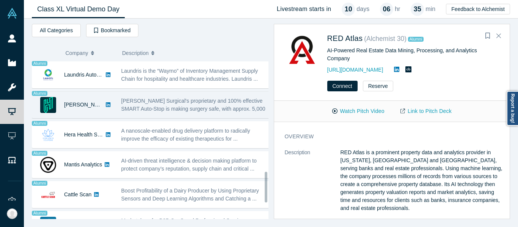
click at [161, 99] on span "Hubly Surgical's proprietary and 100% effective SMART Auto-Stop is making surge…" at bounding box center [193, 109] width 144 height 22
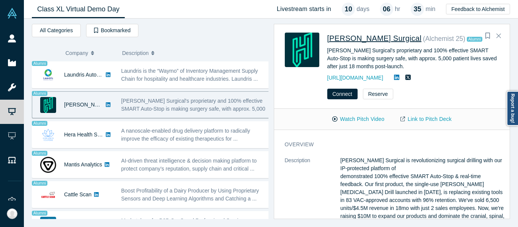
click at [358, 35] on span "[PERSON_NAME] Surgical" at bounding box center [375, 38] width 95 height 8
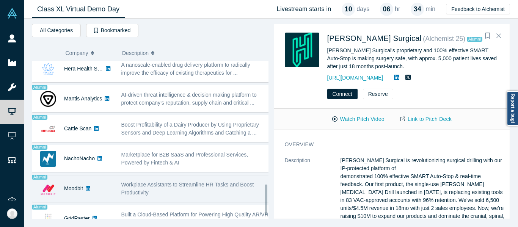
scroll to position [651, 0]
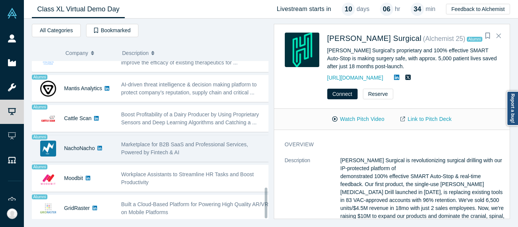
click at [167, 142] on span "Marketplace for B2B SaaS and Professional Services, Powered by Fintech & AI" at bounding box center [184, 149] width 127 height 14
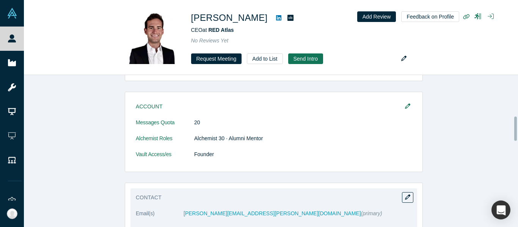
scroll to position [266, 0]
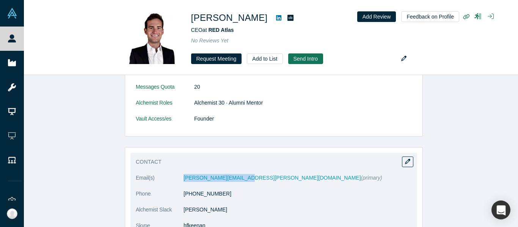
drag, startPoint x: 170, startPoint y: 181, endPoint x: 236, endPoint y: 184, distance: 65.4
click at [236, 184] on dl "Email(s) [PERSON_NAME][EMAIL_ADDRESS][PERSON_NAME][DOMAIN_NAME] (primary) Phone…" at bounding box center [274, 206] width 276 height 64
copy dl "[PERSON_NAME][EMAIL_ADDRESS][PERSON_NAME][DOMAIN_NAME]"
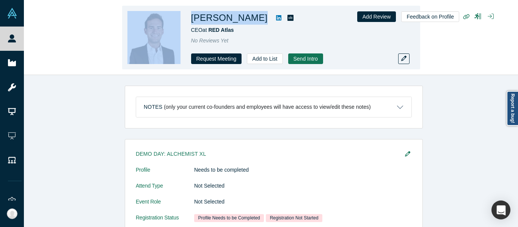
drag, startPoint x: 194, startPoint y: 20, endPoint x: 252, endPoint y: 22, distance: 57.8
click at [252, 22] on div "[PERSON_NAME] CEO at RED Atlas No Reviews Yet Request Meeting Add to List Send …" at bounding box center [271, 38] width 298 height 64
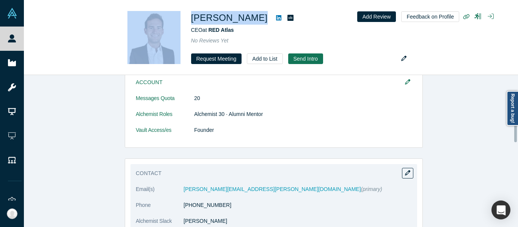
scroll to position [266, 0]
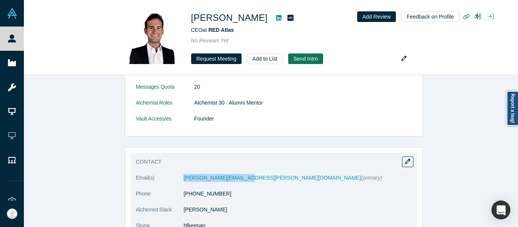
drag, startPoint x: 181, startPoint y: 179, endPoint x: 237, endPoint y: 184, distance: 56.4
click at [237, 184] on dl "Email(s) [PERSON_NAME][EMAIL_ADDRESS][PERSON_NAME][DOMAIN_NAME] (primary) Phone…" at bounding box center [274, 206] width 276 height 64
copy dl "[PERSON_NAME][EMAIL_ADDRESS][PERSON_NAME][DOMAIN_NAME]"
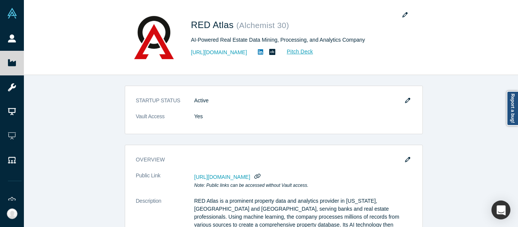
scroll to position [417, 0]
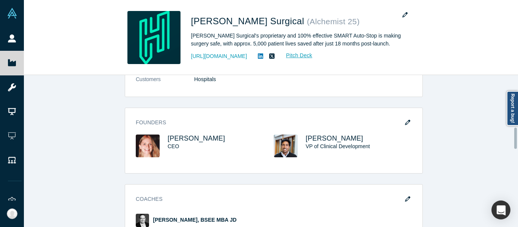
scroll to position [380, 0]
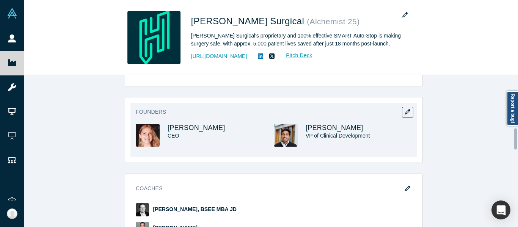
click at [186, 124] on span "[PERSON_NAME]" at bounding box center [197, 128] width 58 height 8
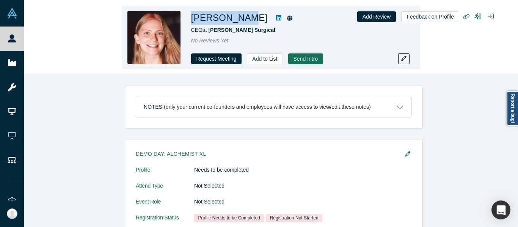
drag, startPoint x: 189, startPoint y: 19, endPoint x: 240, endPoint y: 17, distance: 51.6
click at [240, 17] on div "[PERSON_NAME] CEO at [PERSON_NAME] Surgical No Reviews Yet Request Meeting Add …" at bounding box center [271, 38] width 298 height 64
copy h1 "[PERSON_NAME]"
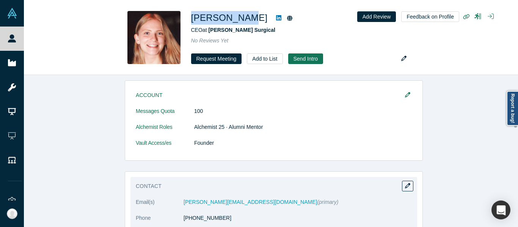
scroll to position [190, 0]
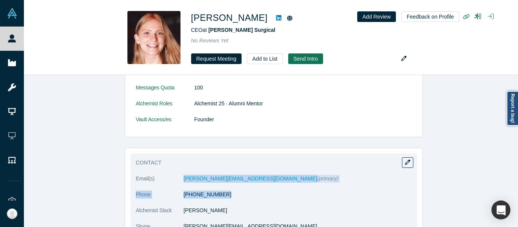
drag, startPoint x: 176, startPoint y: 180, endPoint x: 243, endPoint y: 189, distance: 66.9
click at [243, 189] on dl "Email(s) [PERSON_NAME][EMAIL_ADDRESS][DOMAIN_NAME] (primary) Phone [PHONE_NUMBE…" at bounding box center [274, 207] width 276 height 64
copy dl "[PERSON_NAME][EMAIL_ADDRESS][DOMAIN_NAME] (primary) Phone [PHONE_NUMBER]"
copy dl "[PERSON_NAME][EMAIL_ADDRESS][DOMAIN_NAME]"
